Goal: Task Accomplishment & Management: Manage account settings

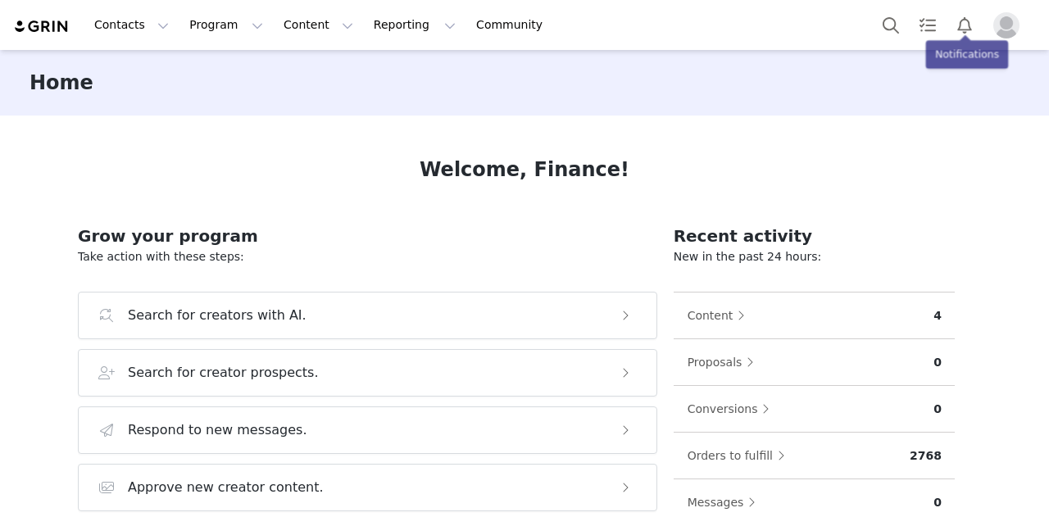
click at [1008, 17] on img "Profile" at bounding box center [1006, 25] width 26 height 26
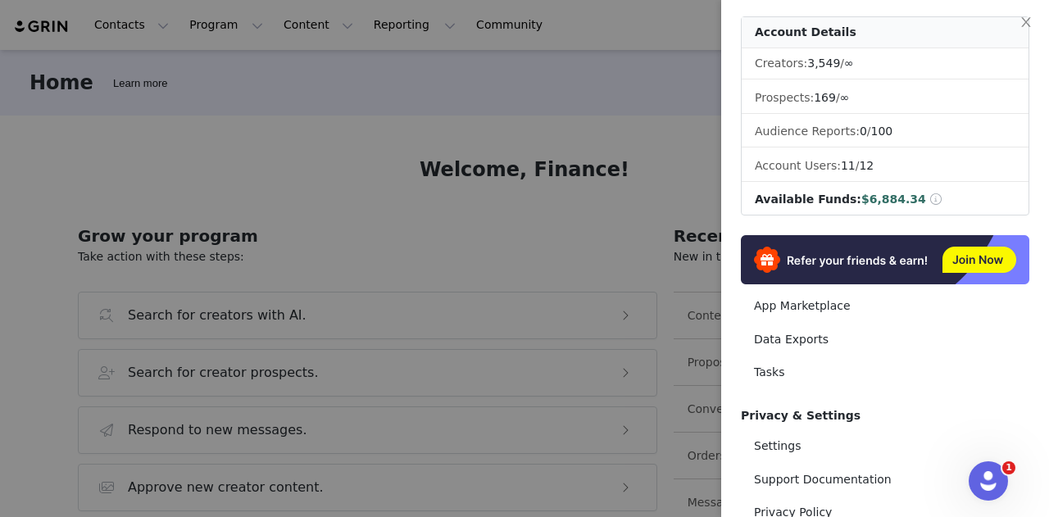
scroll to position [206, 0]
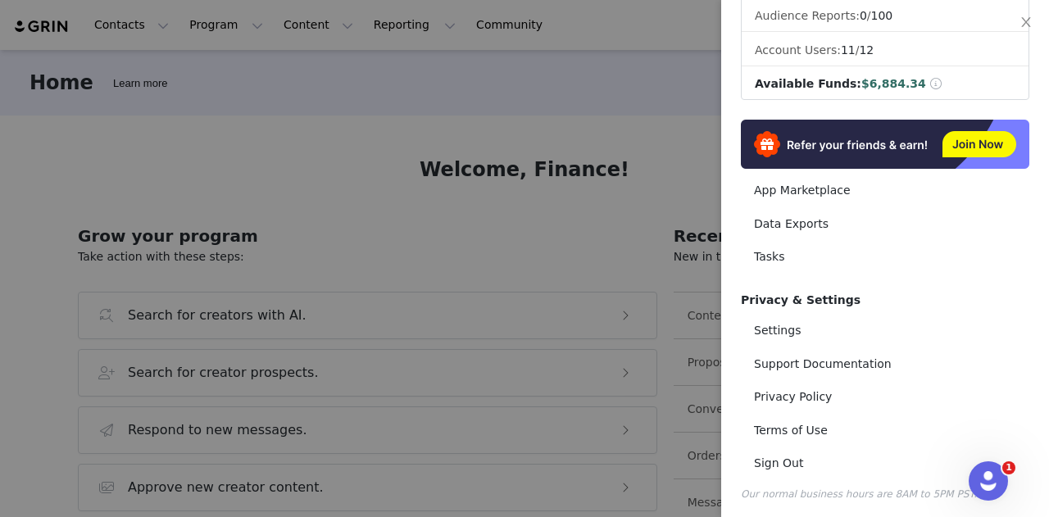
click at [790, 294] on span "Privacy & Settings" at bounding box center [801, 299] width 120 height 13
click at [785, 320] on link "Settings" at bounding box center [885, 330] width 288 height 30
select select "America/Los_Angeles"
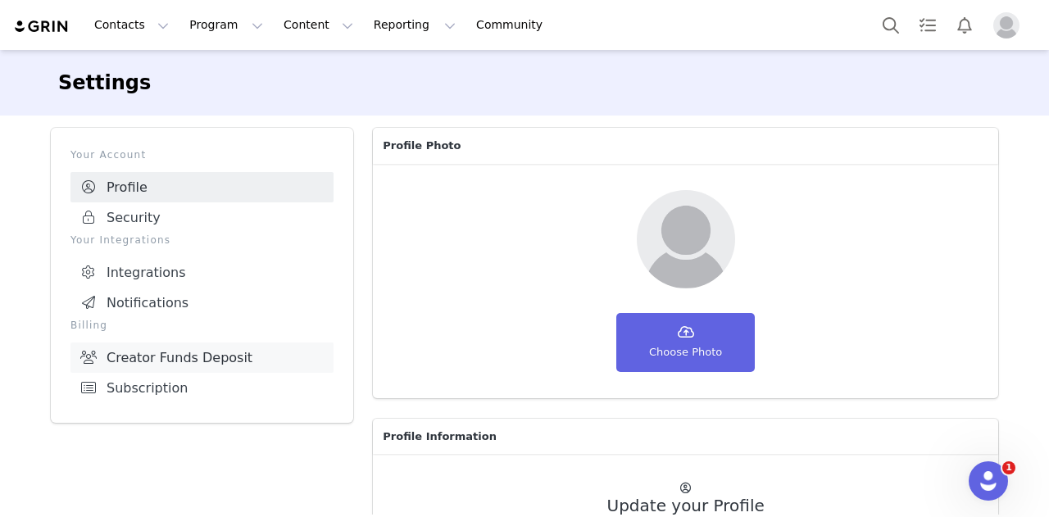
click at [115, 368] on link "Creator Funds Deposit" at bounding box center [201, 357] width 263 height 30
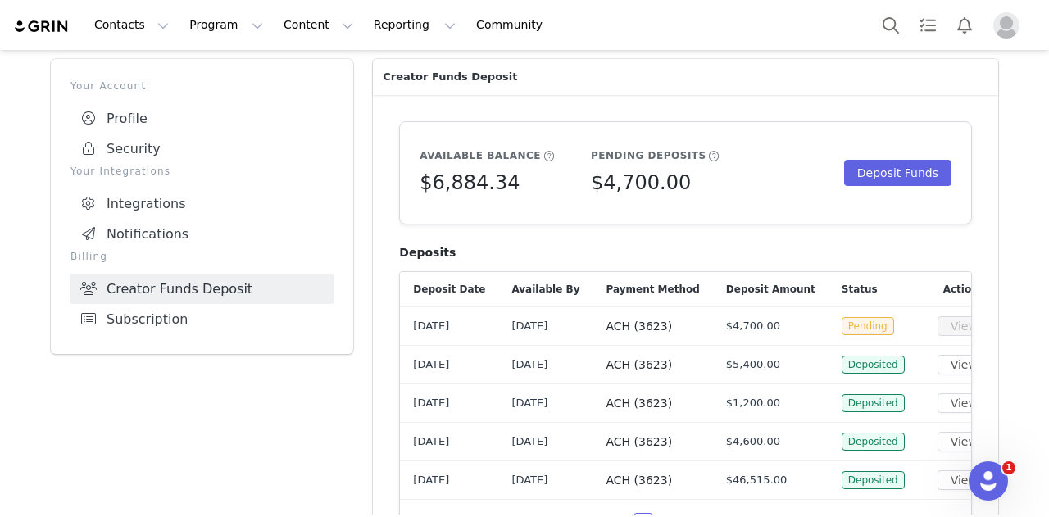
scroll to position [101, 0]
